Goal: Communication & Community: Answer question/provide support

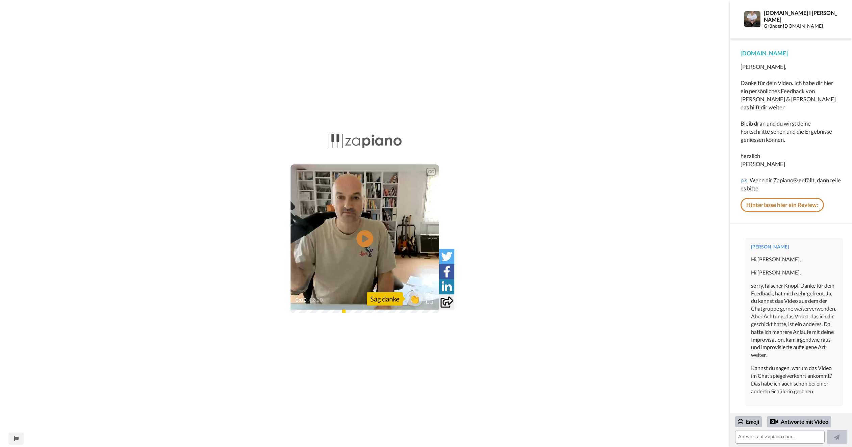
scroll to position [102, 0]
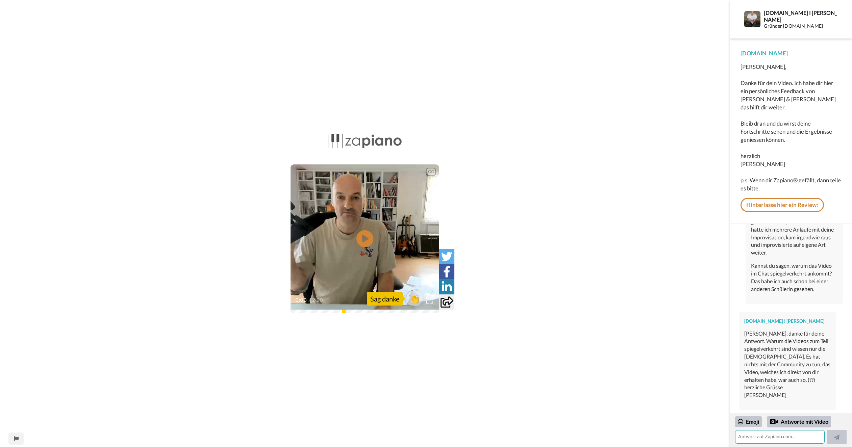
click at [783, 435] on textarea at bounding box center [779, 438] width 89 height 14
click at [815, 429] on textarea "Hallo Sven, ich habe eben das Video in der Community nochmal neu formatiert" at bounding box center [778, 433] width 87 height 24
click at [768, 438] on textarea "Hallo Sven, ich habe eben das Video aus der Community nochmal neu formatiert" at bounding box center [778, 433] width 87 height 24
click at [757, 431] on textarea "Hallo Sven, ich habe eben das Video aus der Community nochmal neu formatiert un…" at bounding box center [778, 433] width 87 height 24
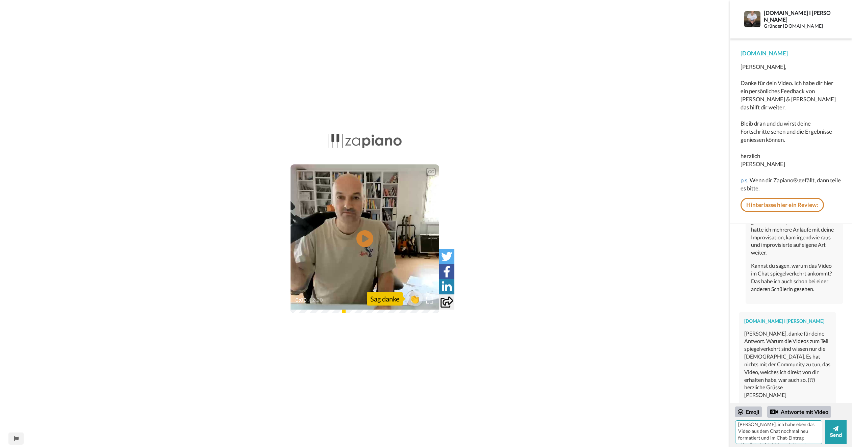
scroll to position [0, 0]
click at [762, 434] on textarea "Hallo Sven, ich habe eben das Video aus dem Chat nochmal neu formatiert und im …" at bounding box center [778, 433] width 87 height 24
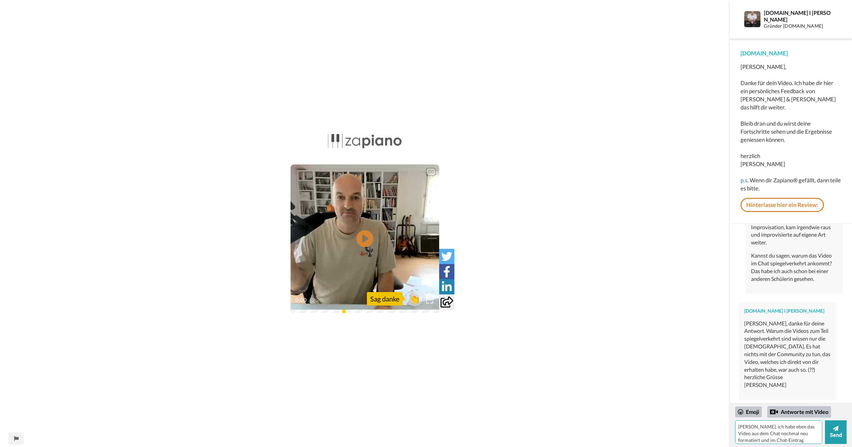
click at [761, 432] on textarea "Hallo Sven, ich habe eben das Video aus dem Chat nochmal neu formatiert und im …" at bounding box center [778, 433] width 87 height 24
paste textarea "ich habe eben das Video aus dem Chat nochmal neu formatiert und im Chat-Eintrag…"
type textarea "Hallo Sven, ich habe eben das Video aus dem Chat nochmal neu formatiert und im …"
click at [767, 431] on textarea "Hallo Sven, ich habe eben das Video aus dem Chat nochmal neu formatiert und im …" at bounding box center [778, 433] width 87 height 24
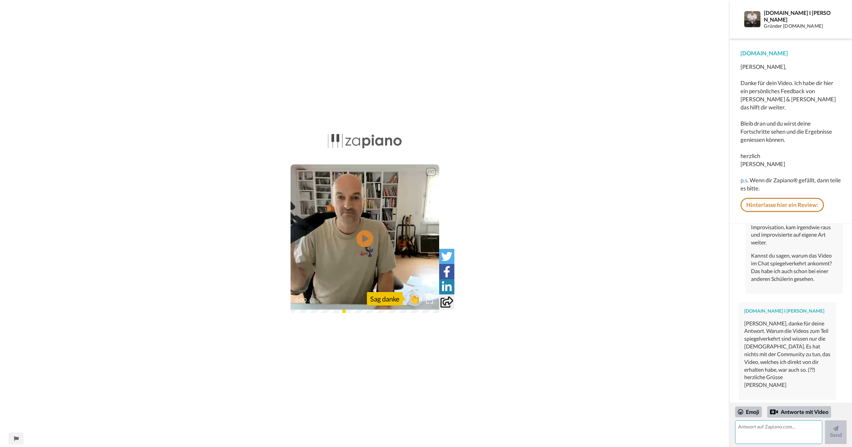
scroll to position [0, 0]
paste textarea "Hallo Sven, ich habe eben das Video aus dem Chat nochmal neu formatiert und im …"
type textarea "Hallo Sven, ich habe eben das Video aus dem Chat nochmal neu formatiert und im …"
click at [838, 431] on icon at bounding box center [835, 428] width 5 height 5
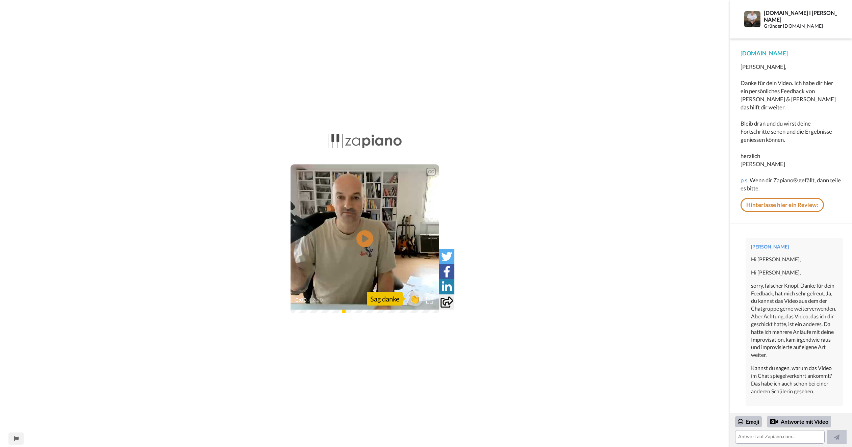
scroll to position [255, 0]
